Goal: Transaction & Acquisition: Subscribe to service/newsletter

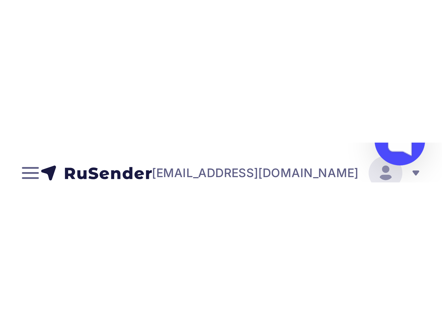
scroll to position [19, 0]
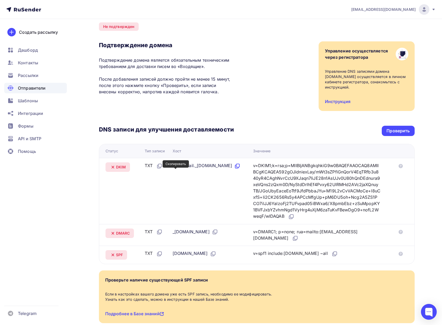
click at [234, 169] on icon at bounding box center [237, 166] width 6 height 6
click at [294, 217] on icon at bounding box center [291, 215] width 3 height 3
click at [218, 232] on icon at bounding box center [215, 232] width 6 height 6
click at [299, 239] on icon at bounding box center [295, 238] width 6 height 6
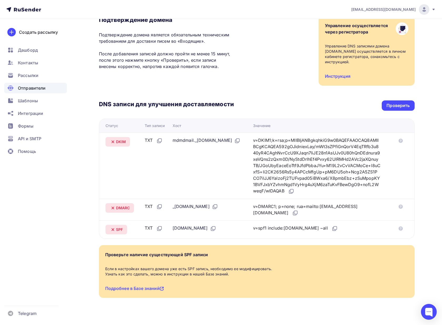
scroll to position [51, 0]
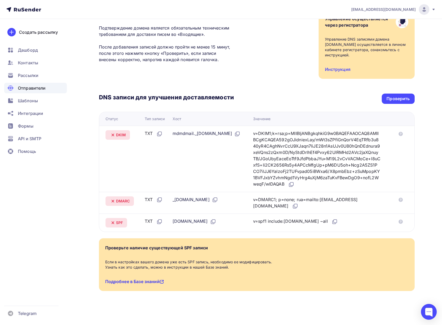
click at [147, 281] on link "Подробнее в Базе знаний" at bounding box center [134, 281] width 59 height 5
click at [332, 222] on icon at bounding box center [335, 221] width 6 height 6
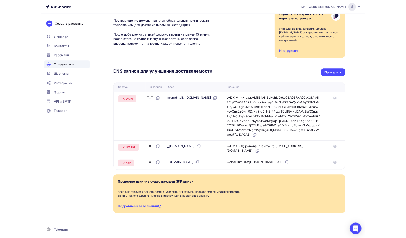
scroll to position [32, 0]
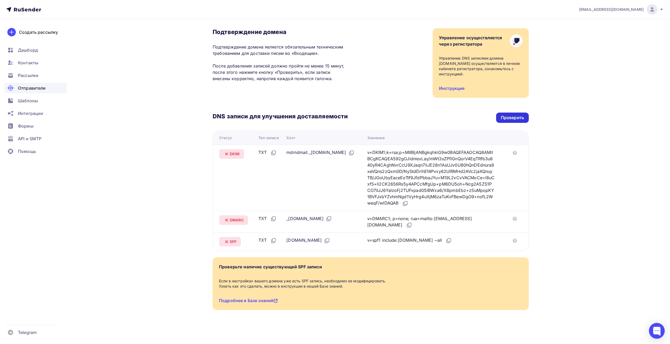
click at [517, 114] on div "Проверить" at bounding box center [512, 117] width 33 height 10
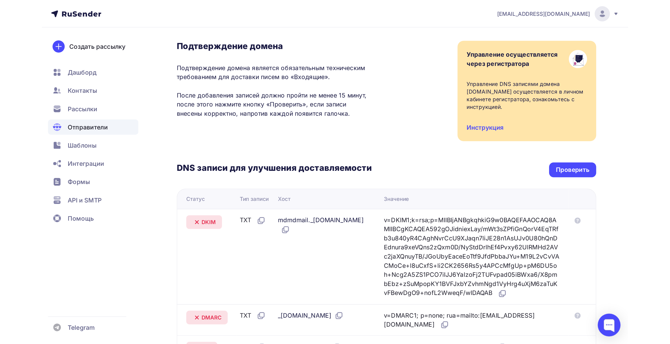
scroll to position [29, 0]
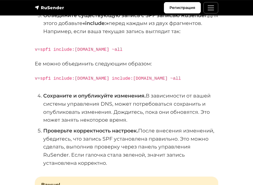
scroll to position [195, 0]
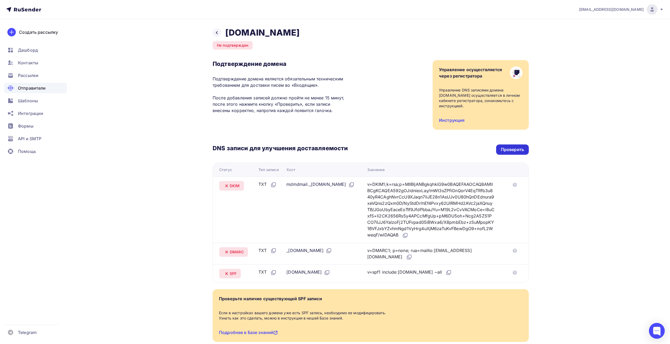
click at [514, 153] on div "Проверить" at bounding box center [512, 149] width 33 height 10
click at [513, 150] on div "Проверить" at bounding box center [512, 149] width 23 height 6
click at [33, 61] on span "Контакты" at bounding box center [28, 63] width 20 height 6
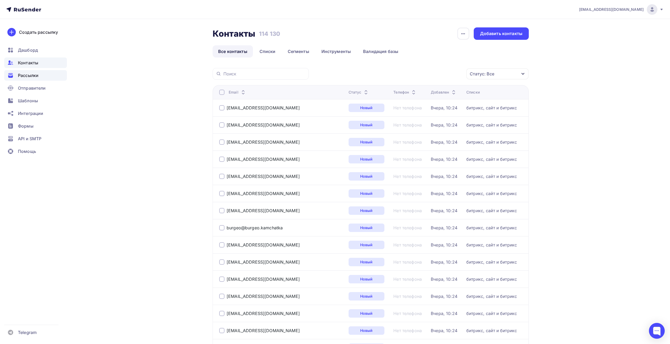
click at [31, 76] on span "Рассылки" at bounding box center [28, 75] width 21 height 6
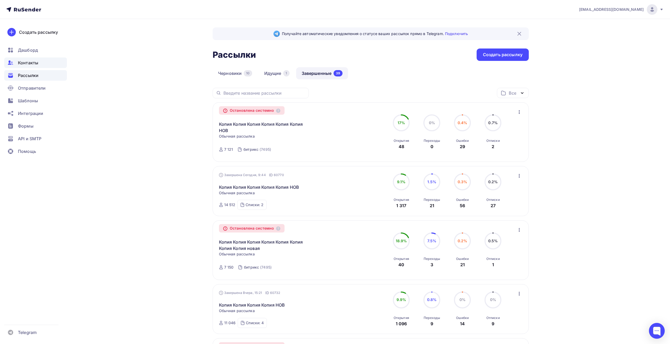
click at [30, 66] on div "Контакты" at bounding box center [35, 62] width 63 height 11
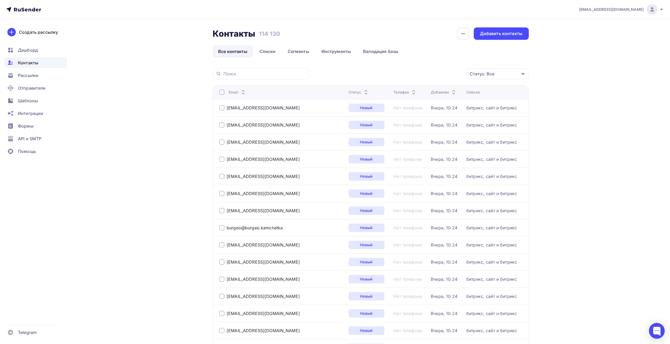
click at [281, 50] on li "Списки" at bounding box center [268, 51] width 28 height 12
click at [271, 52] on link "Списки" at bounding box center [267, 51] width 27 height 12
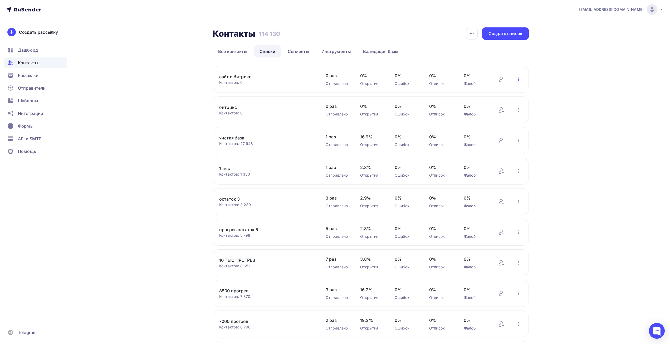
click at [518, 81] on icon "button" at bounding box center [518, 79] width 6 height 6
click at [486, 143] on div "Актуализация контактов" at bounding box center [484, 144] width 74 height 8
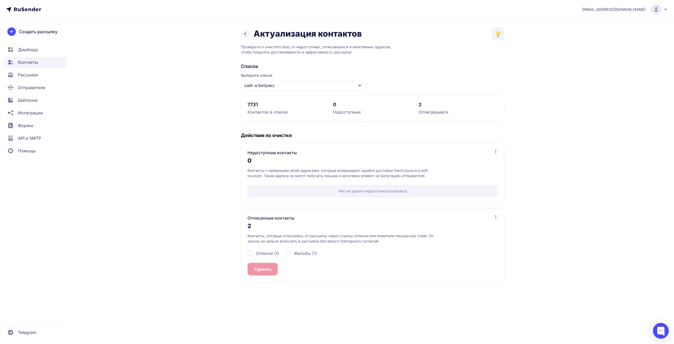
click at [300, 252] on span "Жалобы (1)" at bounding box center [305, 253] width 23 height 6
checkbox input "true"
click at [262, 253] on span "Отписки (1)" at bounding box center [267, 253] width 23 height 6
checkbox input "true"
click at [266, 268] on button "Удалить 2" at bounding box center [263, 269] width 33 height 13
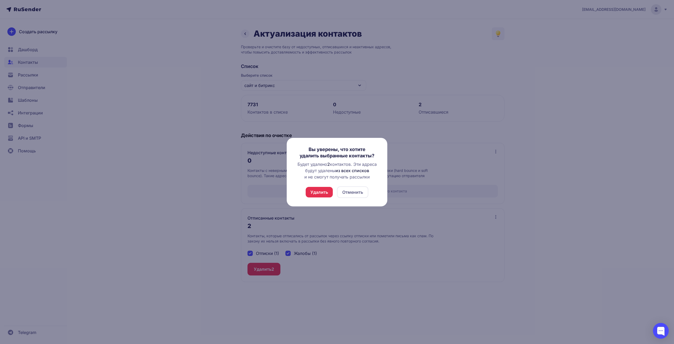
click at [321, 193] on button "Удалить" at bounding box center [319, 192] width 27 height 11
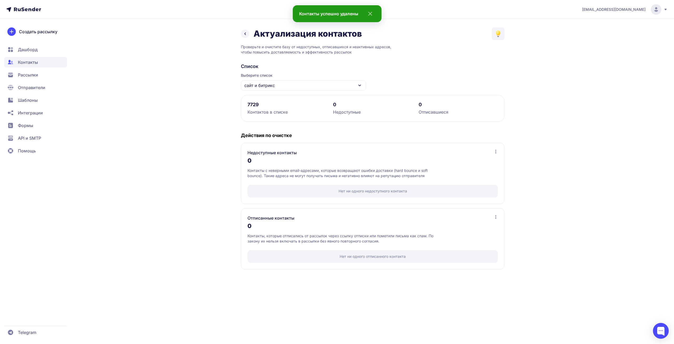
click at [246, 38] on div "Актуализация контактов" at bounding box center [301, 33] width 121 height 11
click at [246, 35] on icon at bounding box center [245, 34] width 1 height 2
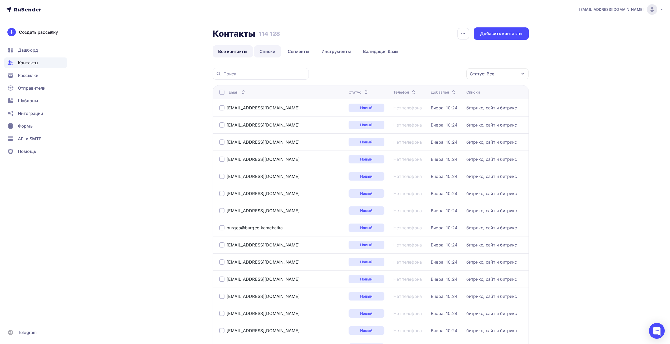
click at [265, 52] on link "Списки" at bounding box center [267, 51] width 27 height 12
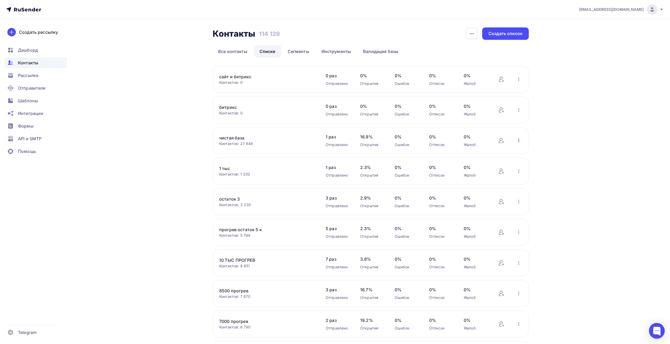
click at [518, 140] on icon "button" at bounding box center [518, 140] width 6 height 6
click at [471, 206] on div "Актуализация контактов" at bounding box center [484, 205] width 74 height 8
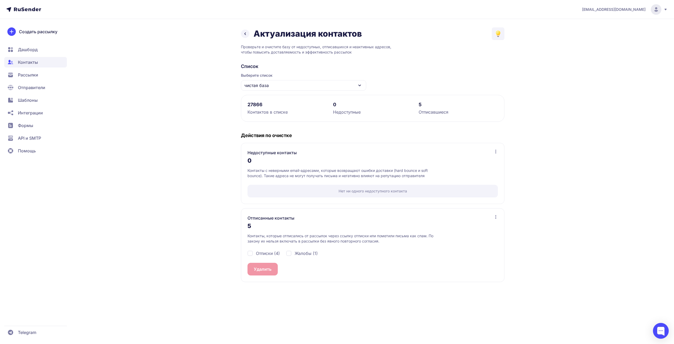
click at [301, 255] on span "Жалобы (1)" at bounding box center [306, 253] width 23 height 6
checkbox input "true"
click at [273, 254] on span "Отписки (4)" at bounding box center [268, 253] width 24 height 6
checkbox input "true"
click at [262, 262] on div "Отписки (4) Жалобы (1)" at bounding box center [372, 253] width 250 height 19
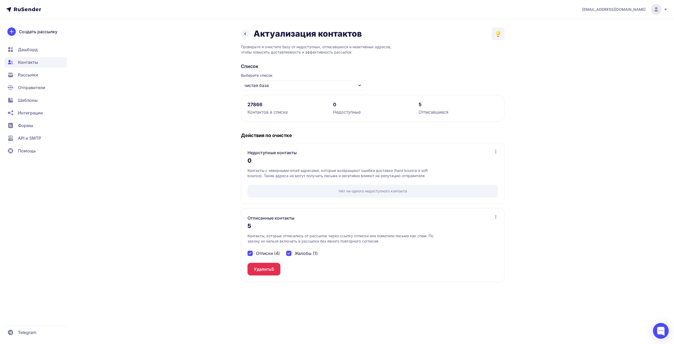
click at [263, 267] on button "Удалить 5" at bounding box center [263, 269] width 33 height 13
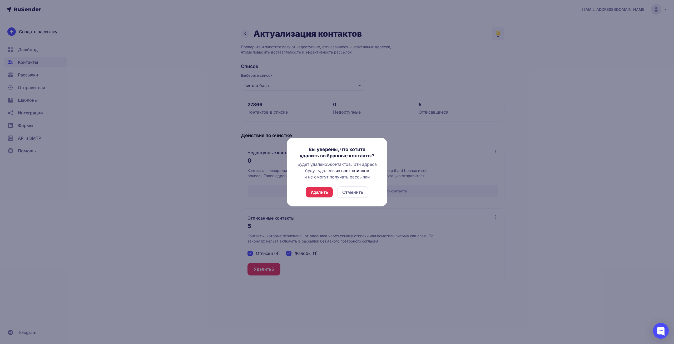
click at [316, 192] on button "Удалить" at bounding box center [319, 192] width 27 height 11
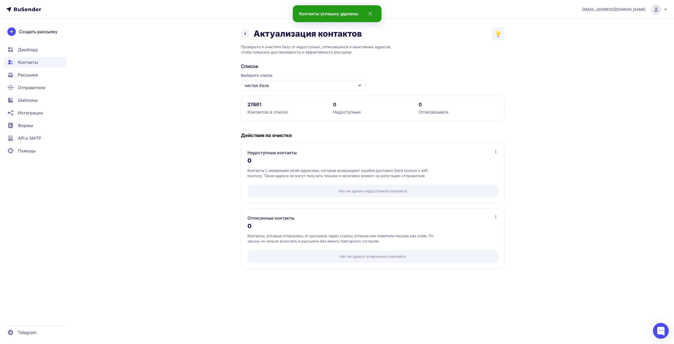
click at [243, 34] on icon at bounding box center [245, 34] width 6 height 6
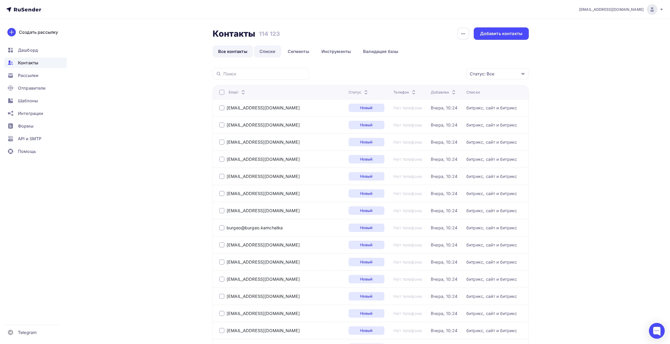
click at [261, 50] on link "Списки" at bounding box center [267, 51] width 27 height 12
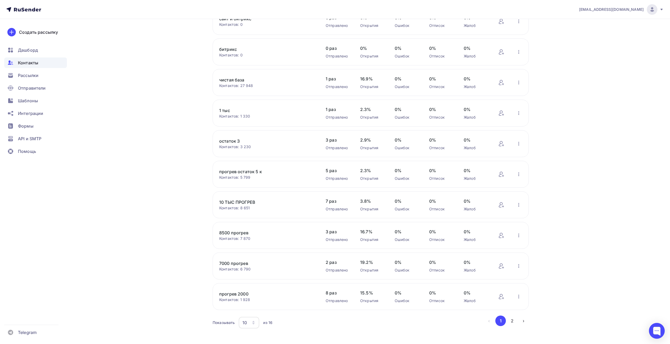
scroll to position [65, 0]
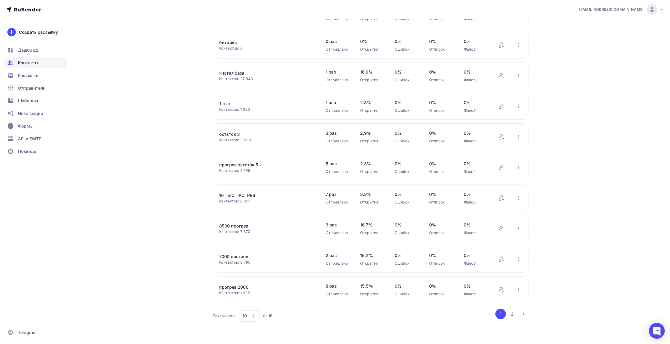
click at [242, 313] on div "10" at bounding box center [249, 316] width 21 height 12
click at [246, 277] on div "20" at bounding box center [270, 278] width 51 height 6
click at [519, 227] on icon "button" at bounding box center [518, 228] width 6 height 6
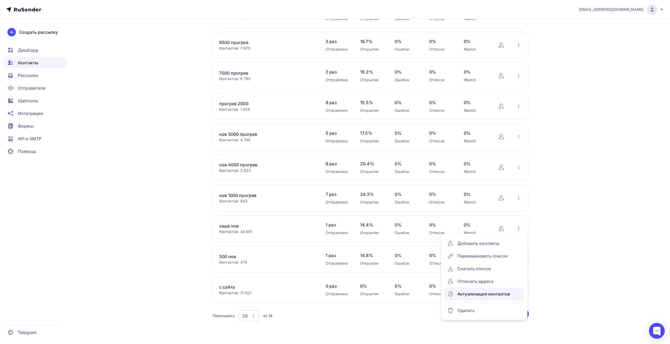
click at [477, 295] on div "Актуализация контактов" at bounding box center [484, 293] width 74 height 8
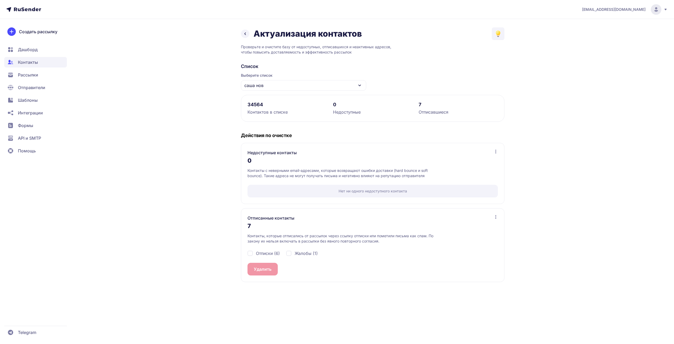
click at [261, 254] on span "Отписки (6)" at bounding box center [268, 253] width 24 height 6
checkbox input "true"
click at [293, 254] on div "Жалобы (1)" at bounding box center [302, 253] width 32 height 6
checkbox input "true"
click at [273, 267] on span "7" at bounding box center [272, 269] width 2 height 6
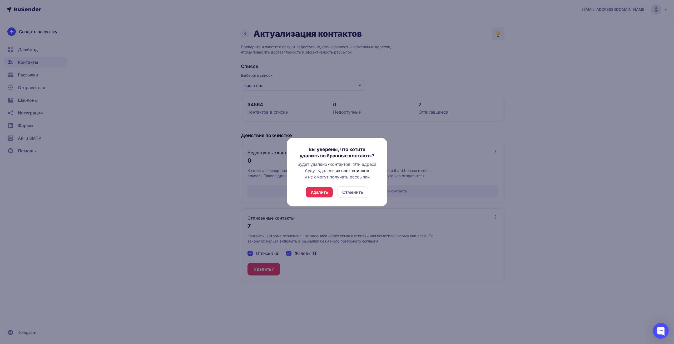
click at [317, 196] on button "Удалить" at bounding box center [319, 192] width 27 height 11
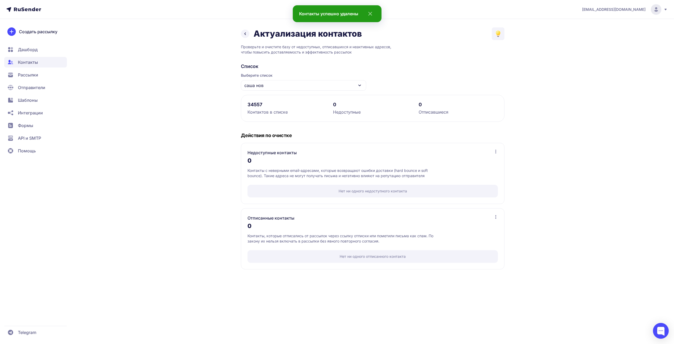
click at [245, 33] on icon at bounding box center [245, 34] width 1 height 2
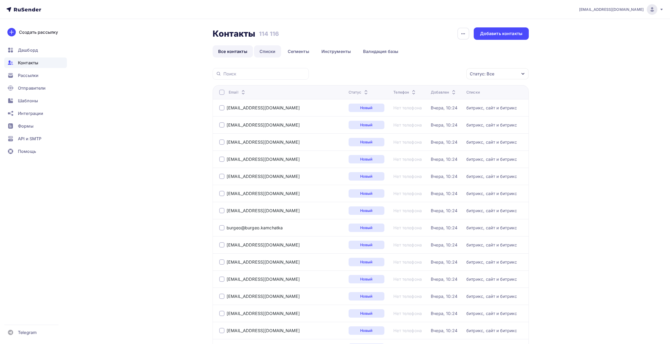
click at [278, 49] on link "Списки" at bounding box center [267, 51] width 27 height 12
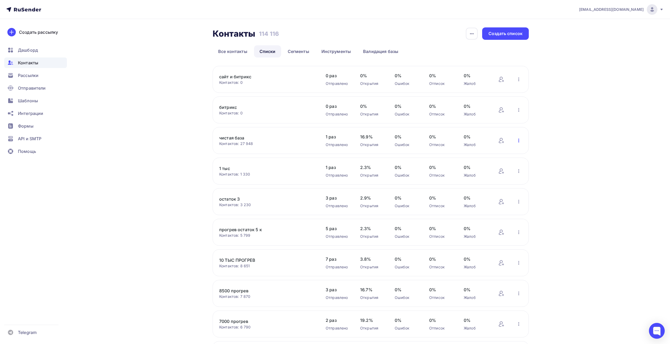
click at [518, 140] on icon "button" at bounding box center [518, 140] width 6 height 6
click at [458, 207] on div "Актуализация контактов" at bounding box center [484, 205] width 74 height 8
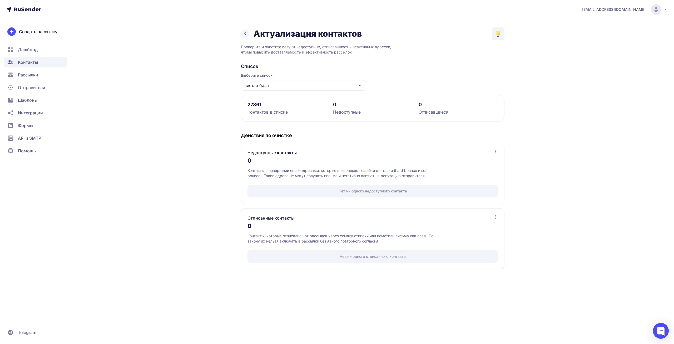
click at [246, 34] on icon at bounding box center [245, 34] width 6 height 6
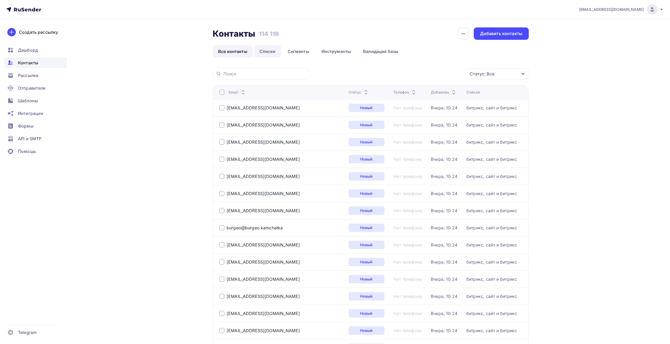
click at [268, 49] on link "Списки" at bounding box center [267, 51] width 27 height 12
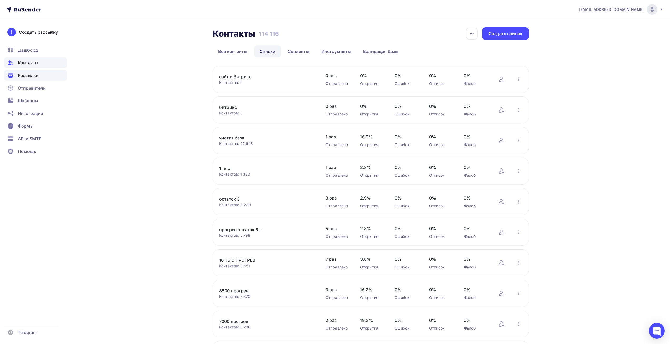
click at [23, 78] on span "Рассылки" at bounding box center [28, 75] width 21 height 6
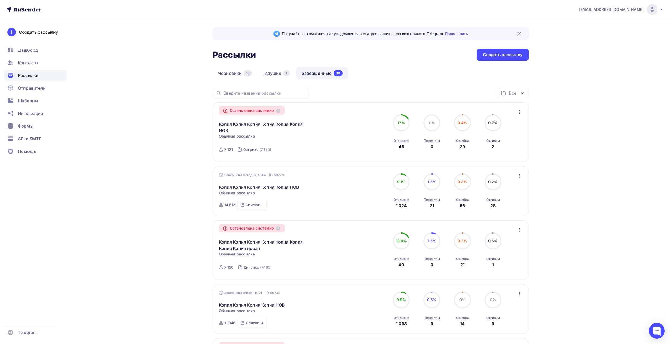
click at [254, 201] on div "Списки: 2 8500 прогрев (8500) 7000 прогрев (7000)" at bounding box center [251, 205] width 29 height 10
click at [297, 172] on div "Завершена Сегодня, 9:44 ID 60770 Копия Копия Копия Копия Копия НОВ Статистика О…" at bounding box center [279, 190] width 120 height 37
click at [521, 172] on div "Завершена Сегодня, 9:44 ID 60770 Копия Копия Копия Копия Копия НОВ Статистика О…" at bounding box center [370, 191] width 316 height 50
click at [518, 176] on icon "button" at bounding box center [519, 175] width 6 height 6
click at [509, 210] on div "Копировать в новую" at bounding box center [495, 210] width 54 height 6
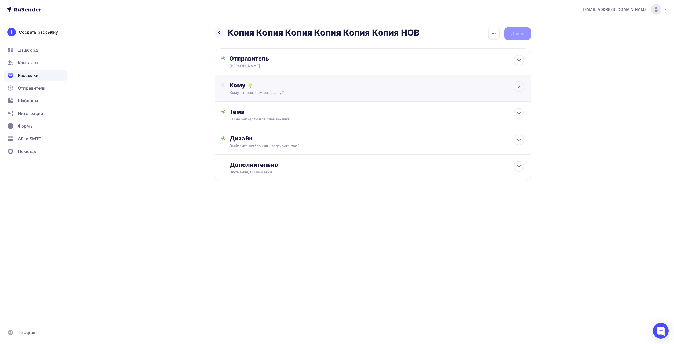
click at [298, 79] on div "Кому Кому отправляем рассылку? Списки получателей Выберите список Все списки id…" at bounding box center [373, 88] width 316 height 27
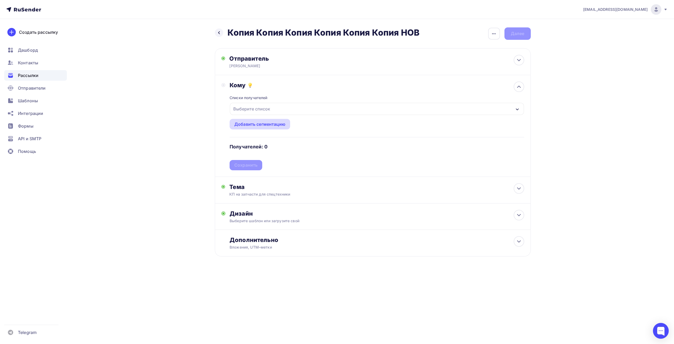
click at [274, 124] on div "Добавить сегментацию" at bounding box center [259, 124] width 51 height 6
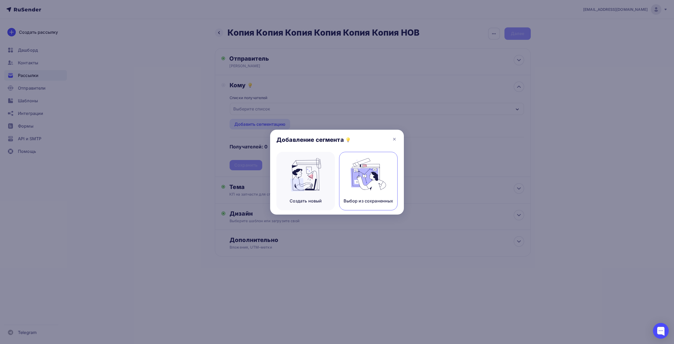
click at [358, 176] on img at bounding box center [368, 174] width 35 height 33
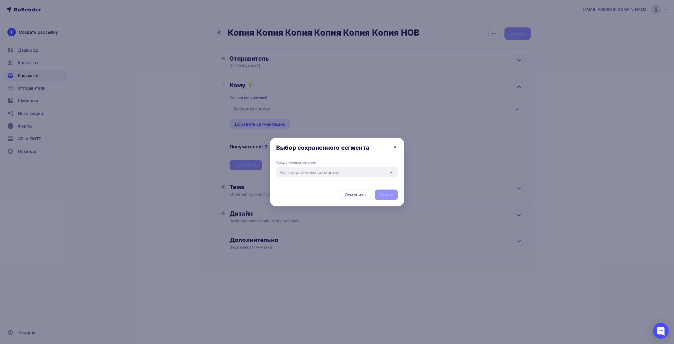
click at [393, 148] on icon at bounding box center [395, 147] width 6 height 6
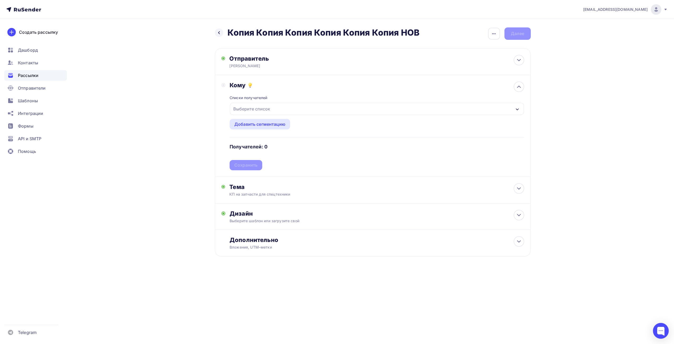
click at [271, 106] on div at bounding box center [337, 172] width 674 height 344
click at [257, 125] on div "Добавить сегментацию" at bounding box center [259, 124] width 51 height 6
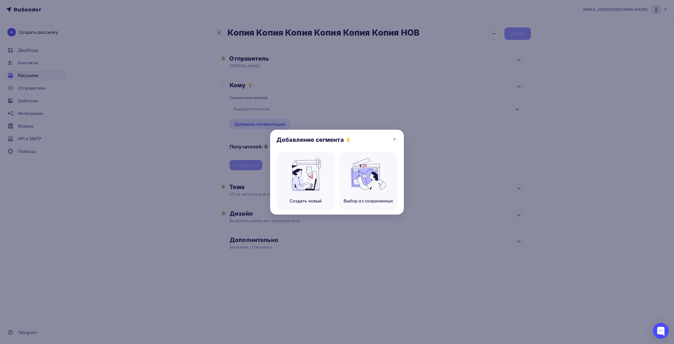
click at [269, 108] on div at bounding box center [337, 172] width 674 height 344
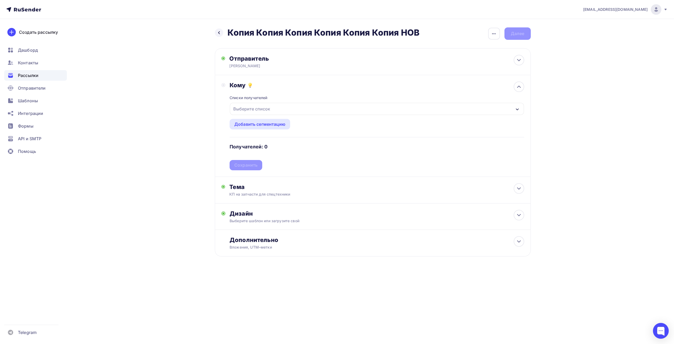
click at [261, 108] on div at bounding box center [337, 172] width 674 height 344
click at [261, 108] on div "Выберите список" at bounding box center [251, 108] width 41 height 9
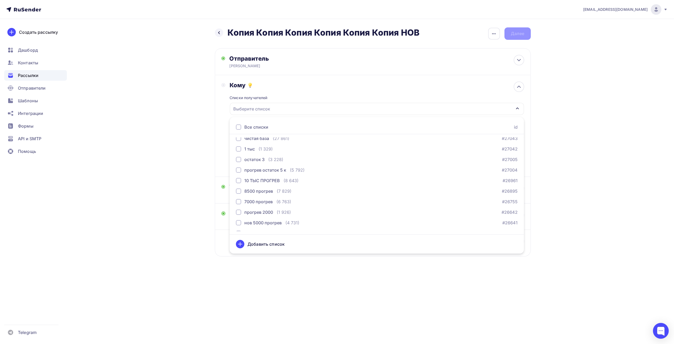
scroll to position [22, 0]
click at [266, 165] on div "остаток 3 (3 228)" at bounding box center [259, 162] width 47 height 6
click at [268, 172] on div "прогрев остаток 5 к" at bounding box center [265, 173] width 42 height 6
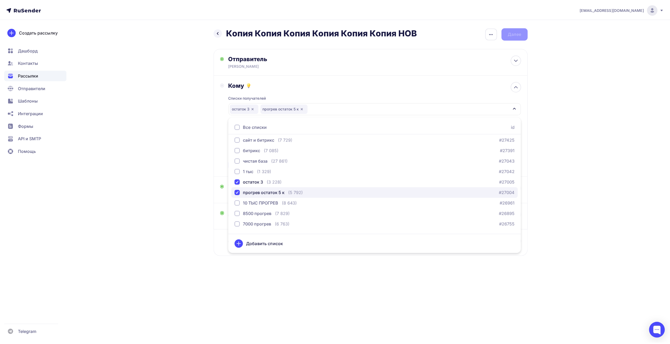
scroll to position [0, 0]
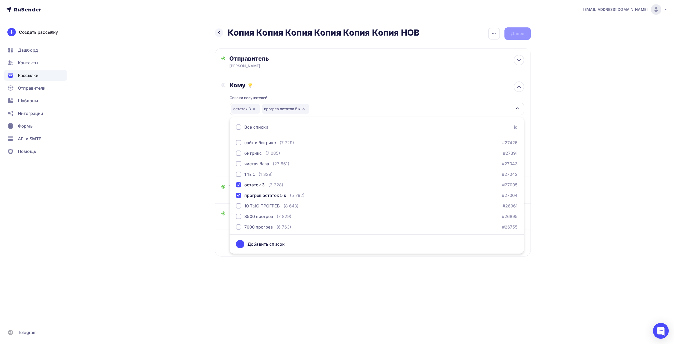
click at [580, 72] on div "[EMAIL_ADDRESS][DOMAIN_NAME] Аккаунт Тарифы Выйти Создать рассылку [GEOGRAPHIC_…" at bounding box center [337, 145] width 674 height 290
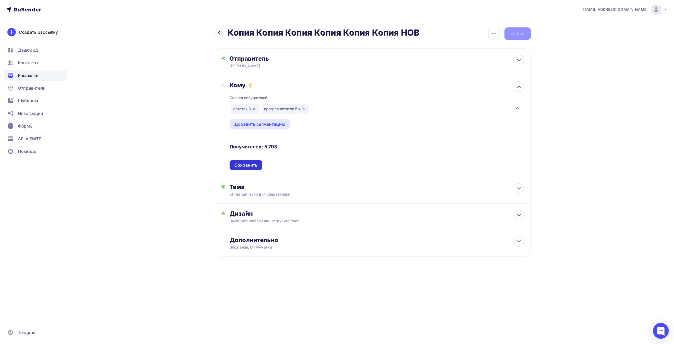
click at [247, 163] on div "Сохранить" at bounding box center [245, 165] width 23 height 6
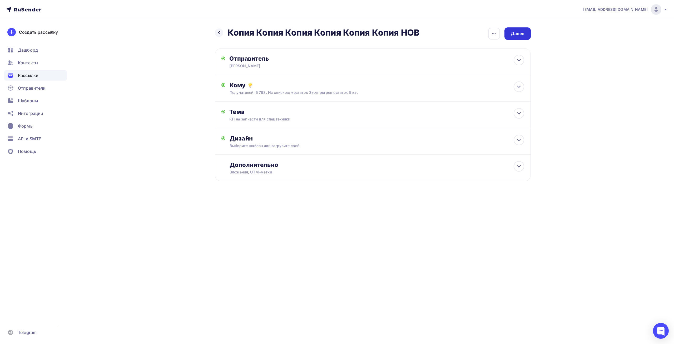
click at [511, 32] on div "Далее" at bounding box center [518, 34] width 14 height 6
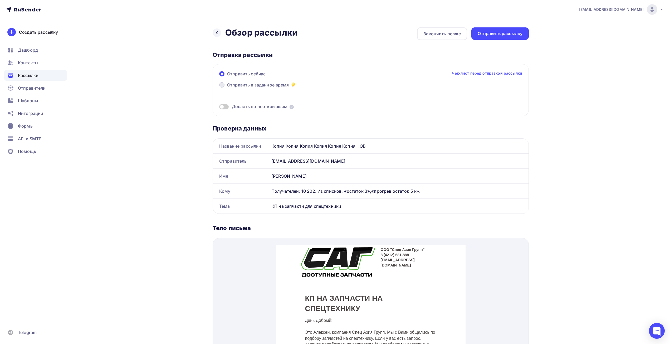
click at [259, 85] on span "Отправить в заданное время" at bounding box center [258, 85] width 62 height 6
click at [227, 88] on input "Отправить в заданное время" at bounding box center [227, 88] width 0 height 0
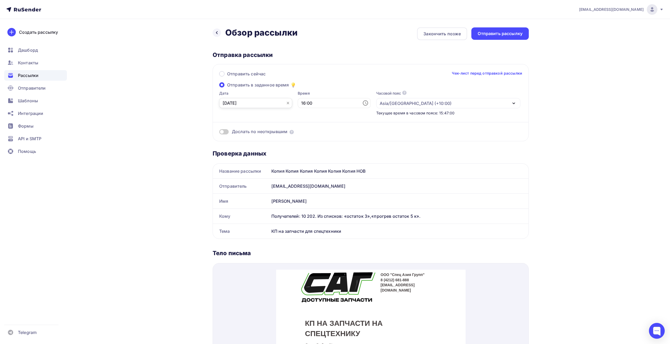
click at [247, 103] on input "[DATE]" at bounding box center [255, 103] width 73 height 10
click at [244, 173] on div "1" at bounding box center [243, 173] width 8 height 5
type input "[DATE]"
click at [305, 102] on input "16:00" at bounding box center [334, 103] width 73 height 10
click at [306, 145] on li "10" at bounding box center [305, 144] width 28 height 8
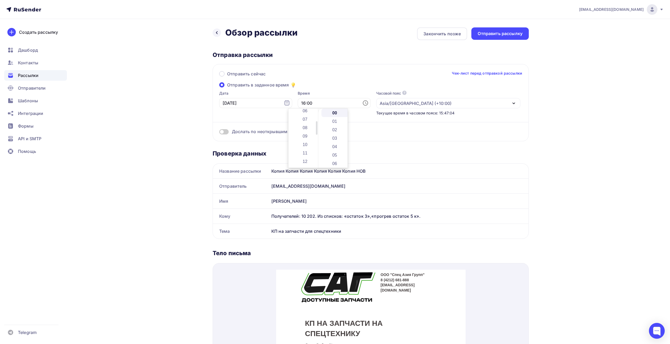
type input "10:00"
click at [389, 58] on div "Отправка рассылки" at bounding box center [370, 54] width 316 height 7
click at [486, 32] on div "Отправить рассылку" at bounding box center [499, 34] width 45 height 6
